Goal: Information Seeking & Learning: Learn about a topic

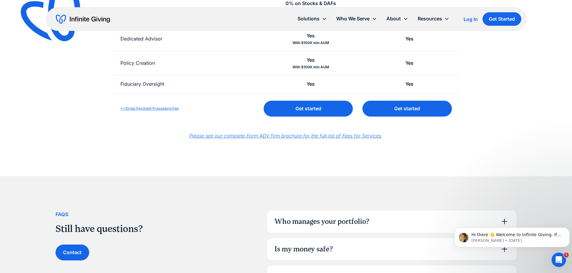
scroll to position [360, 0]
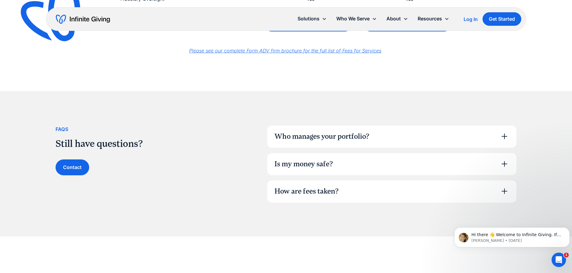
click at [299, 135] on div "Who manages your portfolio?" at bounding box center [321, 137] width 95 height 10
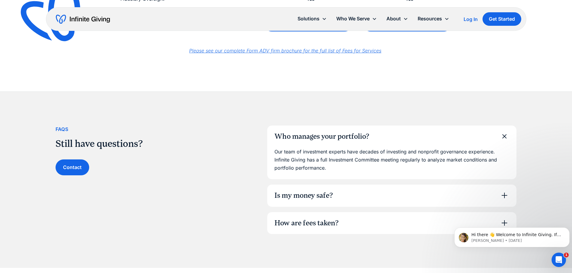
click at [322, 195] on div "Is my money safe?" at bounding box center [303, 196] width 59 height 10
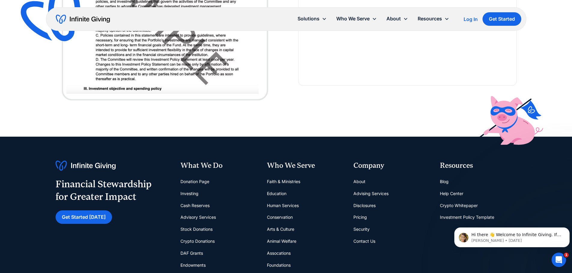
scroll to position [870, 0]
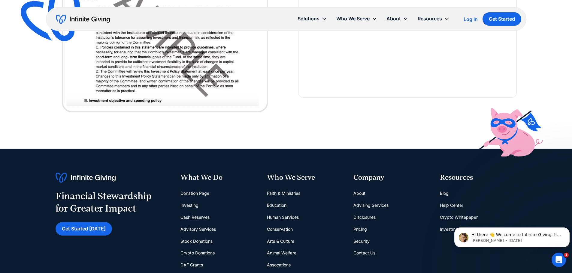
scroll to position [1441, 0]
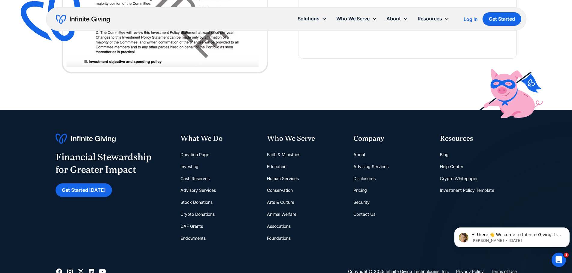
scroll to position [1621, 0]
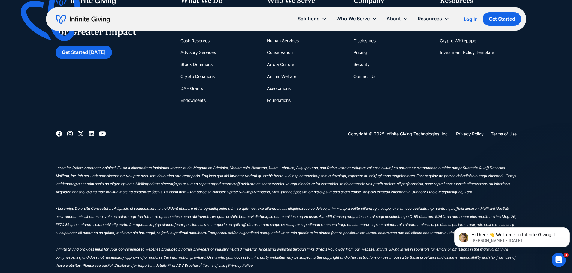
scroll to position [1774, 0]
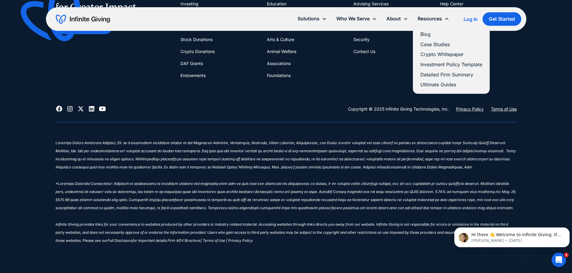
click at [433, 83] on link "Ultimate Guides" at bounding box center [451, 85] width 62 height 8
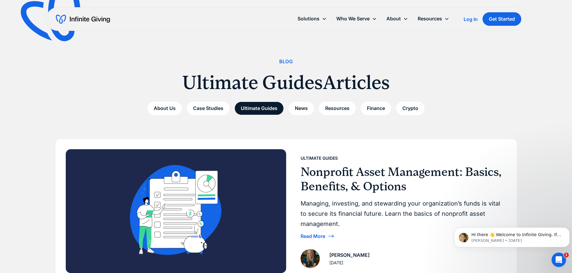
click at [102, 21] on img "home" at bounding box center [83, 19] width 54 height 10
